Goal: Information Seeking & Learning: Learn about a topic

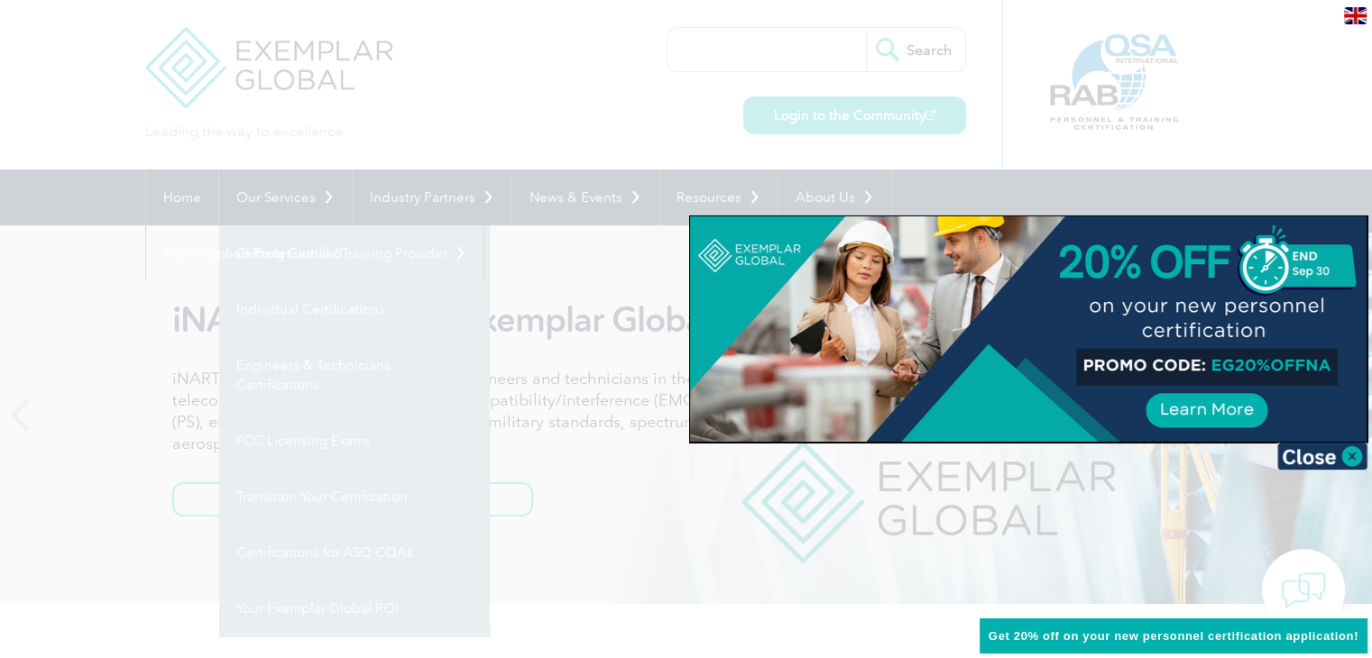
click at [107, 252] on div at bounding box center [686, 329] width 1372 height 658
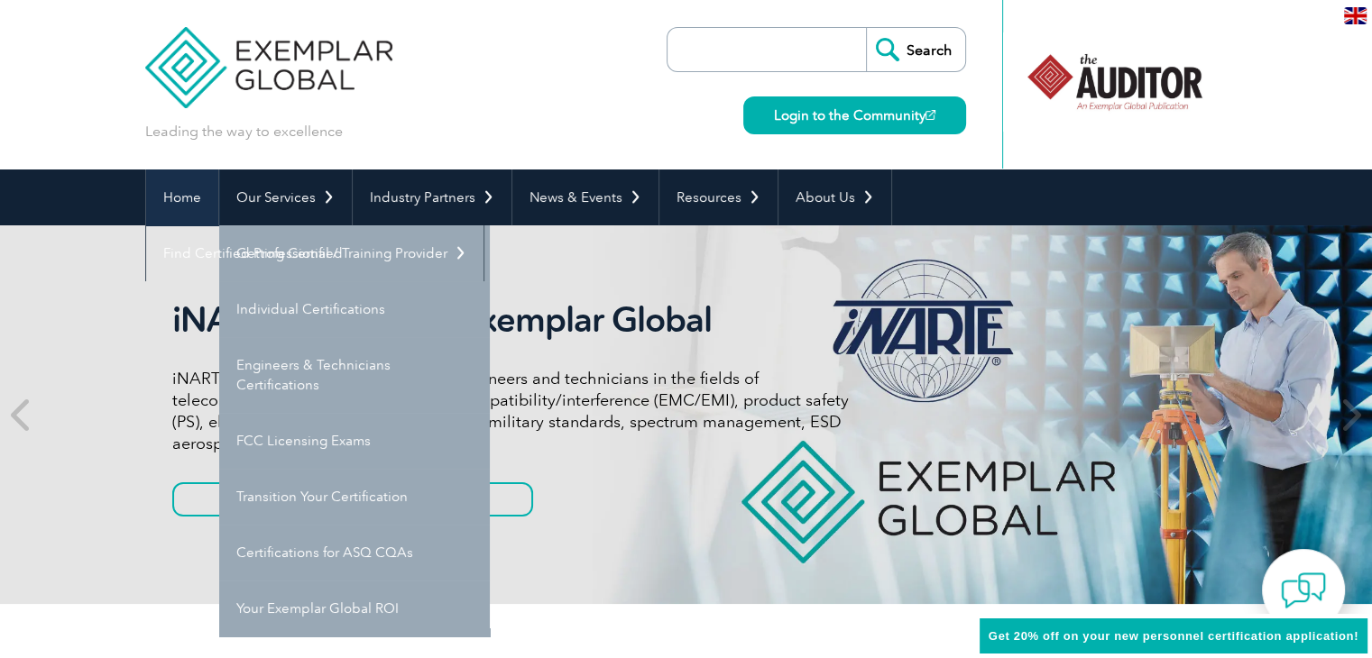
click at [197, 199] on link "Home" at bounding box center [182, 198] width 72 height 56
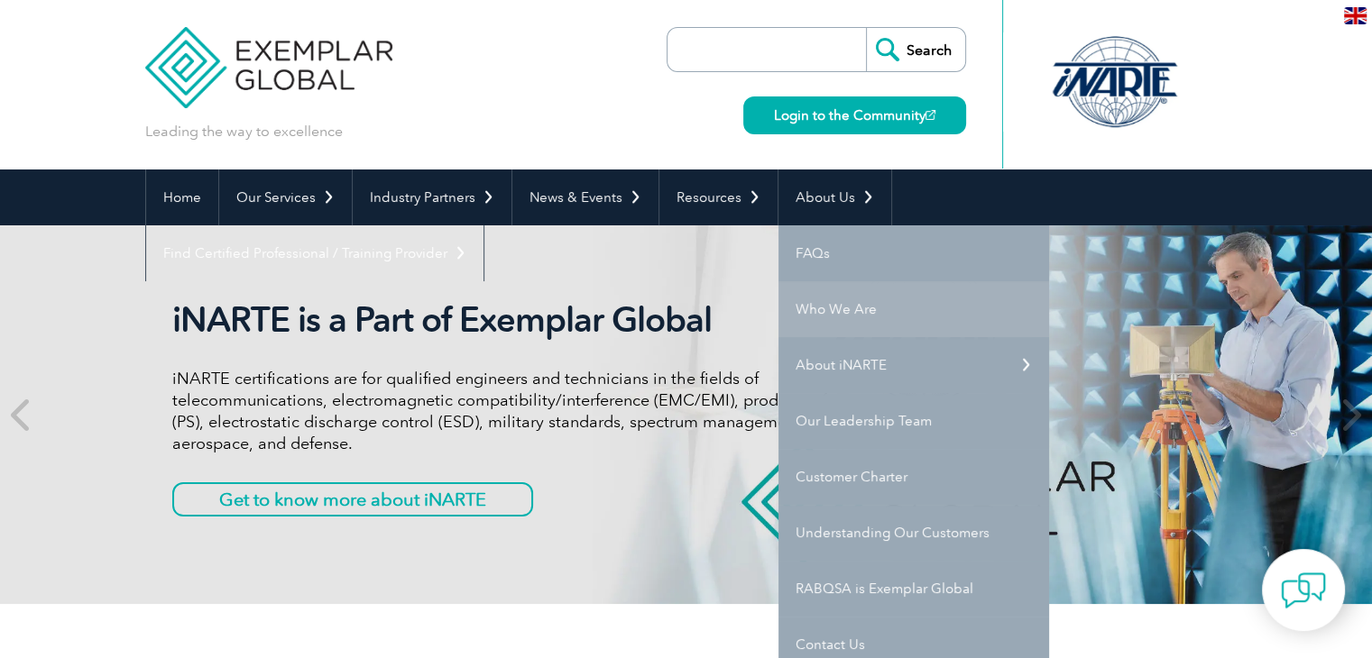
click at [831, 303] on link "Who We Are" at bounding box center [913, 309] width 271 height 56
